Goal: Task Accomplishment & Management: Complete application form

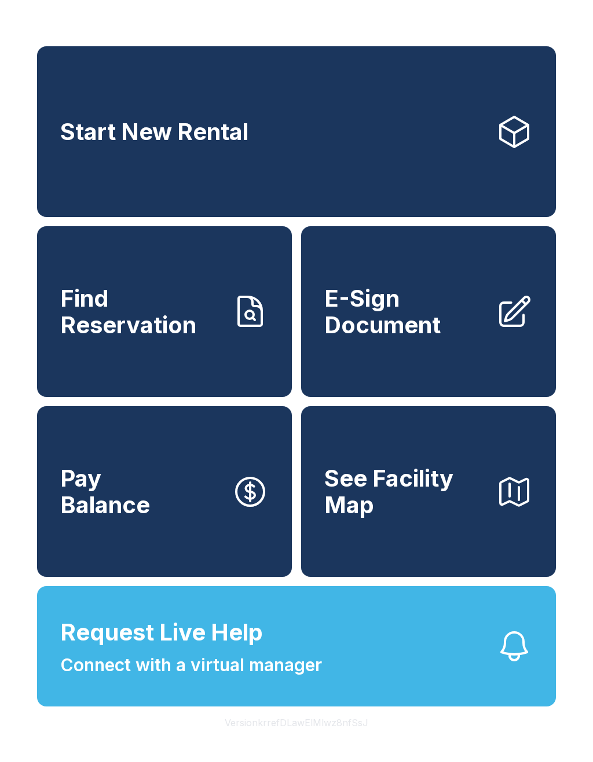
scroll to position [14, 0]
click at [299, 678] on span "Connect with a virtual manager" at bounding box center [191, 665] width 262 height 26
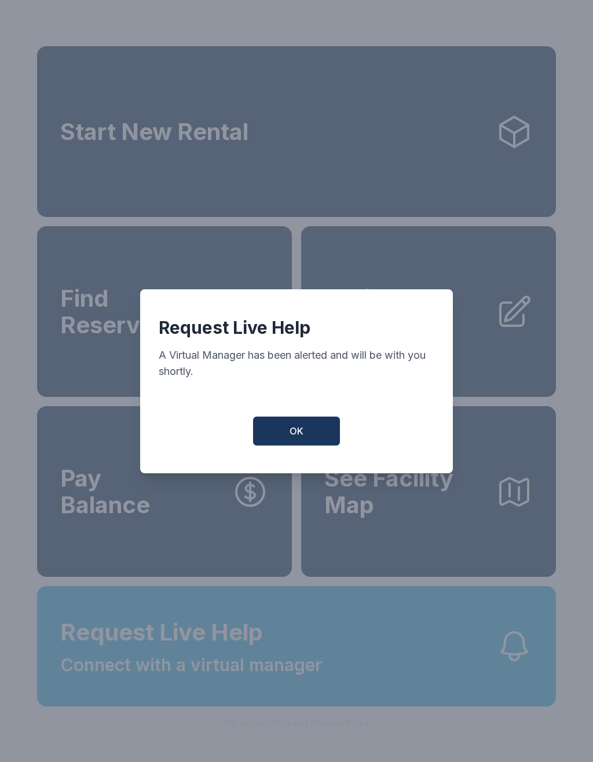
click at [296, 438] on span "OK" at bounding box center [296, 431] width 14 height 14
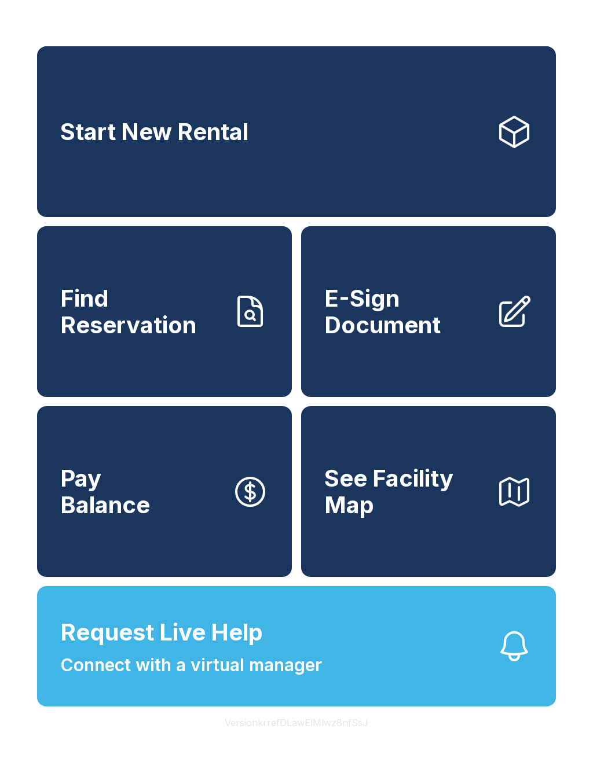
click at [381, 340] on link "E-Sign Document" at bounding box center [428, 311] width 255 height 171
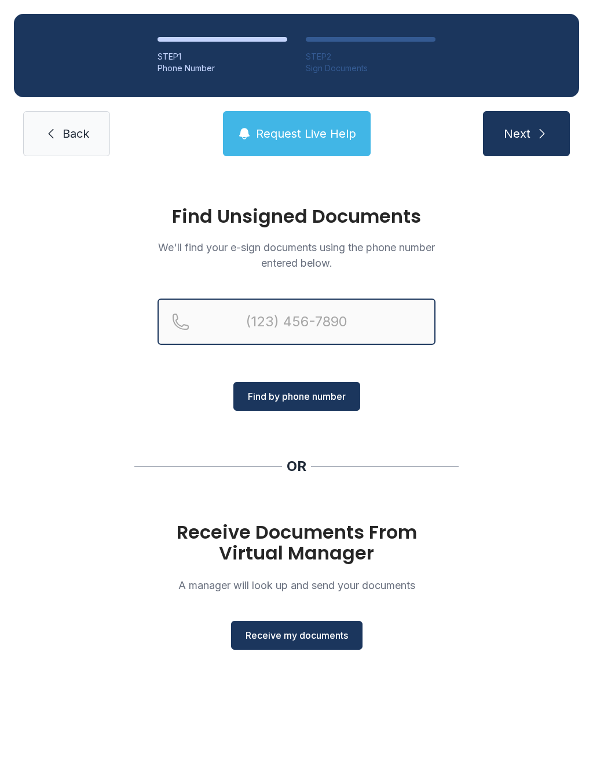
click at [267, 330] on input "Reservation phone number" at bounding box center [296, 322] width 278 height 46
type input "[PHONE_NUMBER]"
click at [526, 134] on button "Next" at bounding box center [526, 133] width 87 height 45
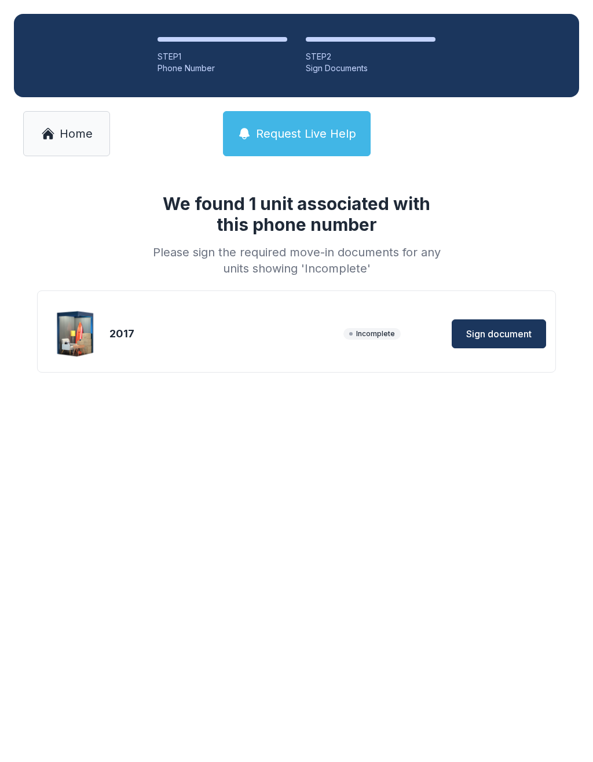
click at [492, 339] on span "Sign document" at bounding box center [498, 334] width 65 height 14
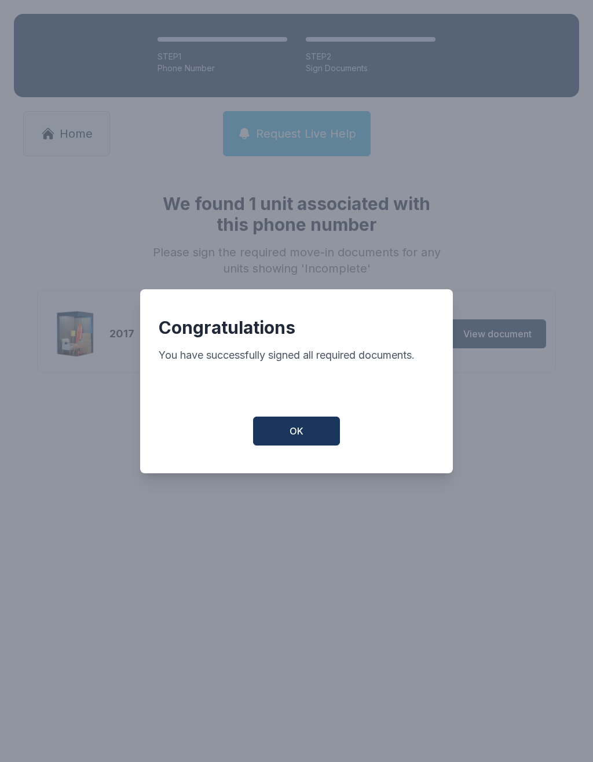
click at [290, 438] on span "OK" at bounding box center [296, 431] width 14 height 14
